Goal: Task Accomplishment & Management: Use online tool/utility

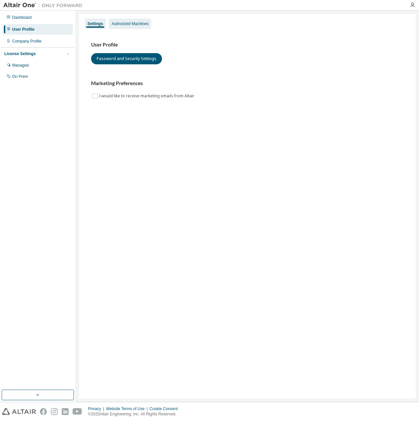
click at [123, 26] on div "Authorized Machines" at bounding box center [129, 23] width 37 height 5
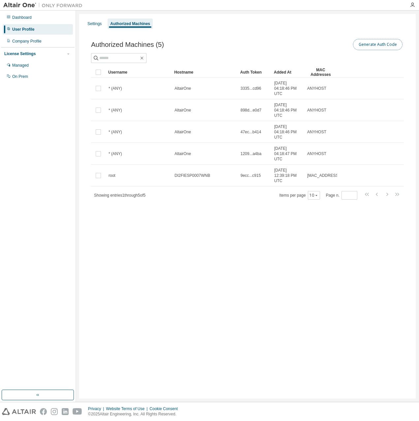
click at [372, 43] on button "Generate Auth Code" at bounding box center [377, 44] width 49 height 11
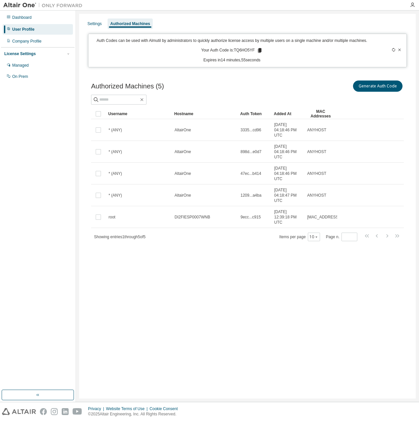
click at [259, 51] on icon at bounding box center [260, 50] width 4 height 5
